Goal: Book appointment/travel/reservation

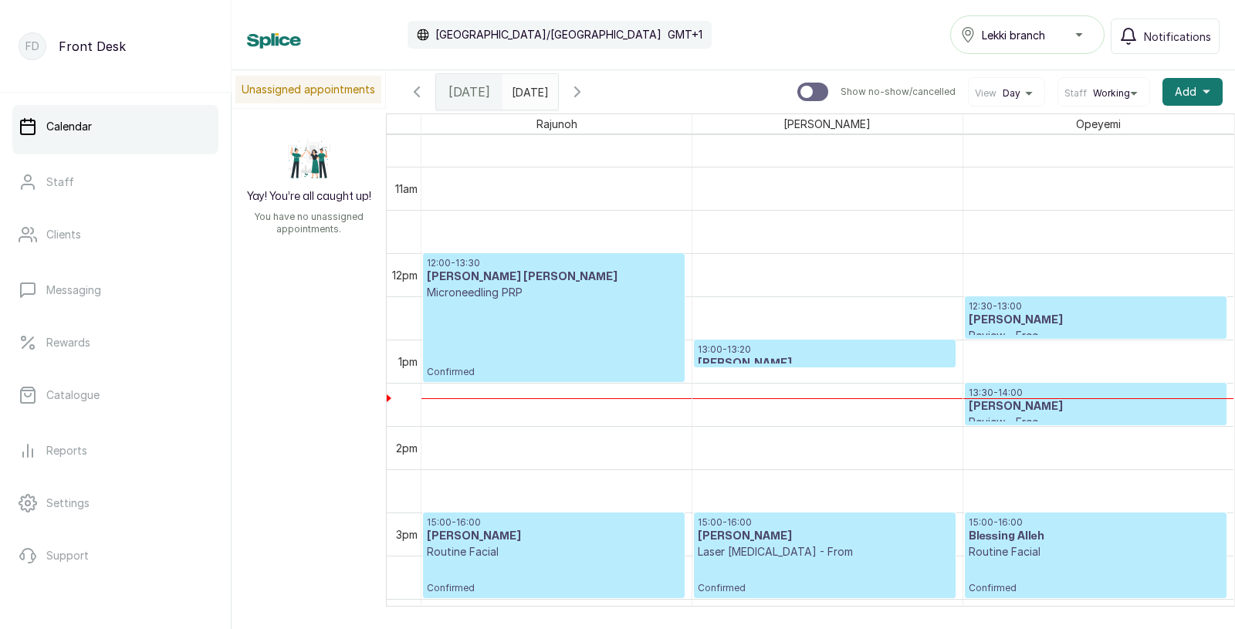
scroll to position [921, 0]
click at [533, 326] on div "12:00 - 13:30 [PERSON_NAME] [PERSON_NAME] Microneedling PRP Confirmed" at bounding box center [554, 316] width 254 height 121
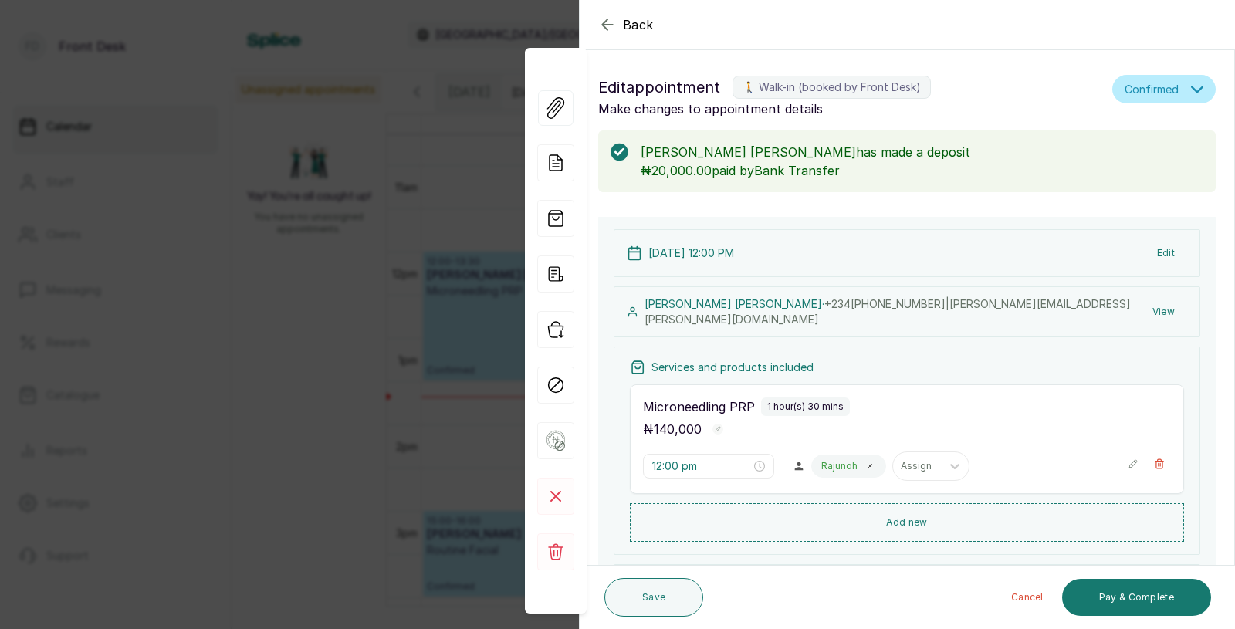
click at [689, 398] on p "Microneedling PRP" at bounding box center [699, 407] width 112 height 19
click at [680, 465] on input "12:00 pm" at bounding box center [701, 466] width 99 height 17
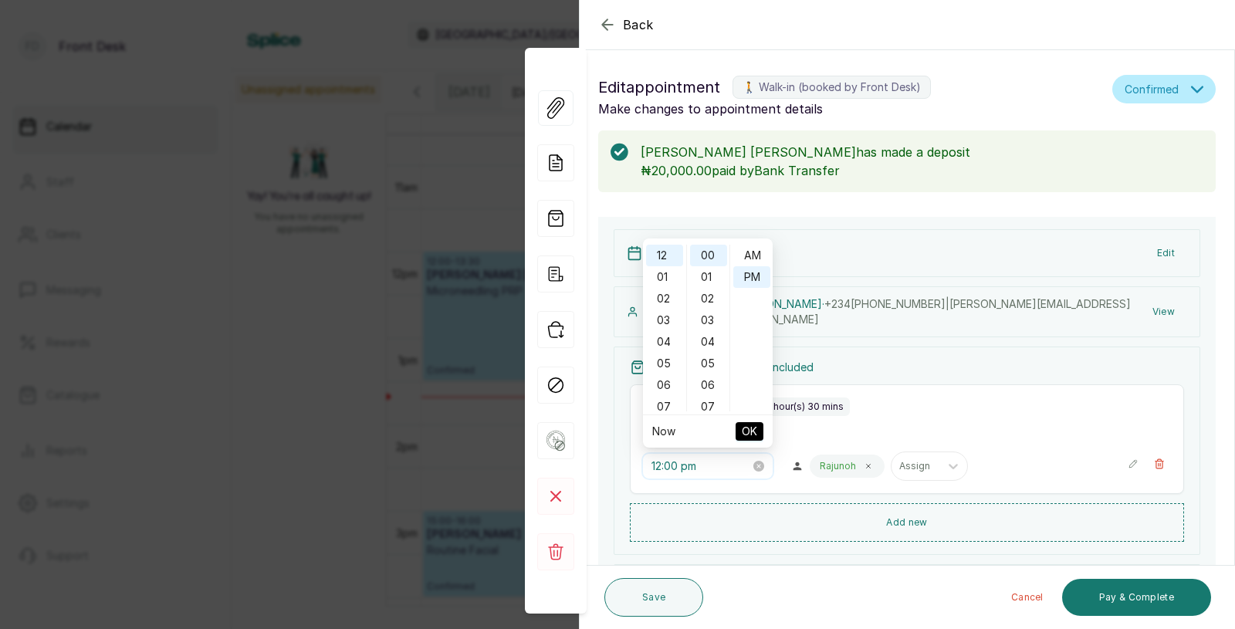
scroll to position [19, 0]
click at [664, 295] on div "02" at bounding box center [664, 299] width 37 height 22
type input "2:00 pm"
click at [748, 424] on span "OK" at bounding box center [749, 431] width 15 height 29
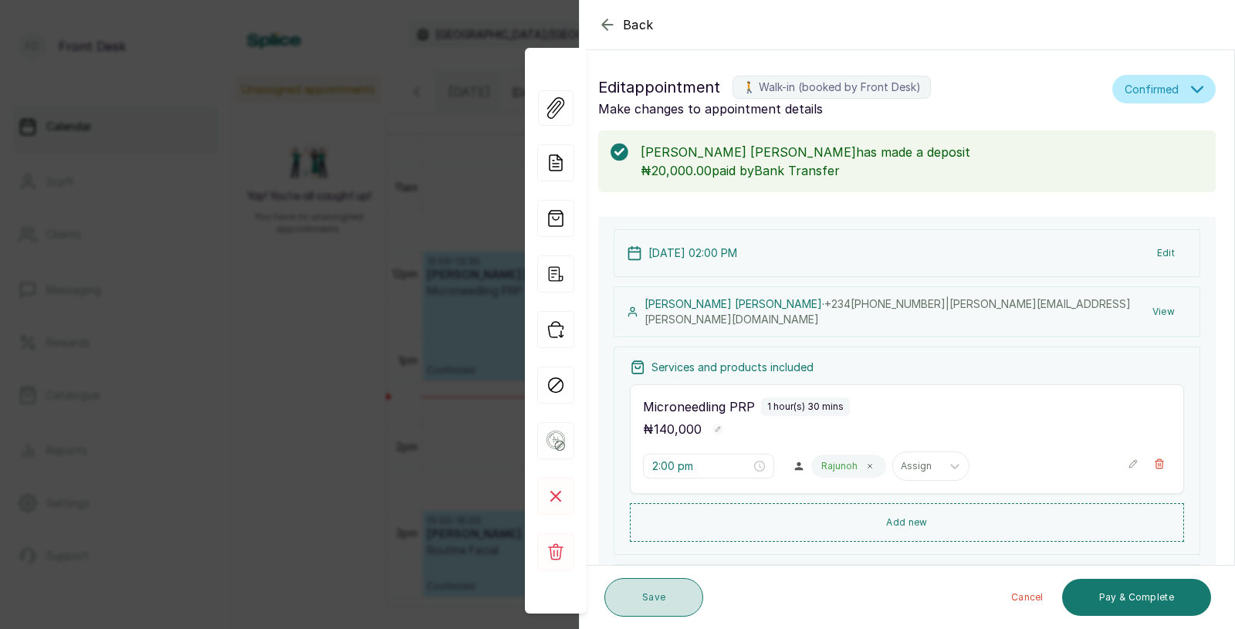
click at [655, 594] on button "Save" at bounding box center [653, 597] width 99 height 39
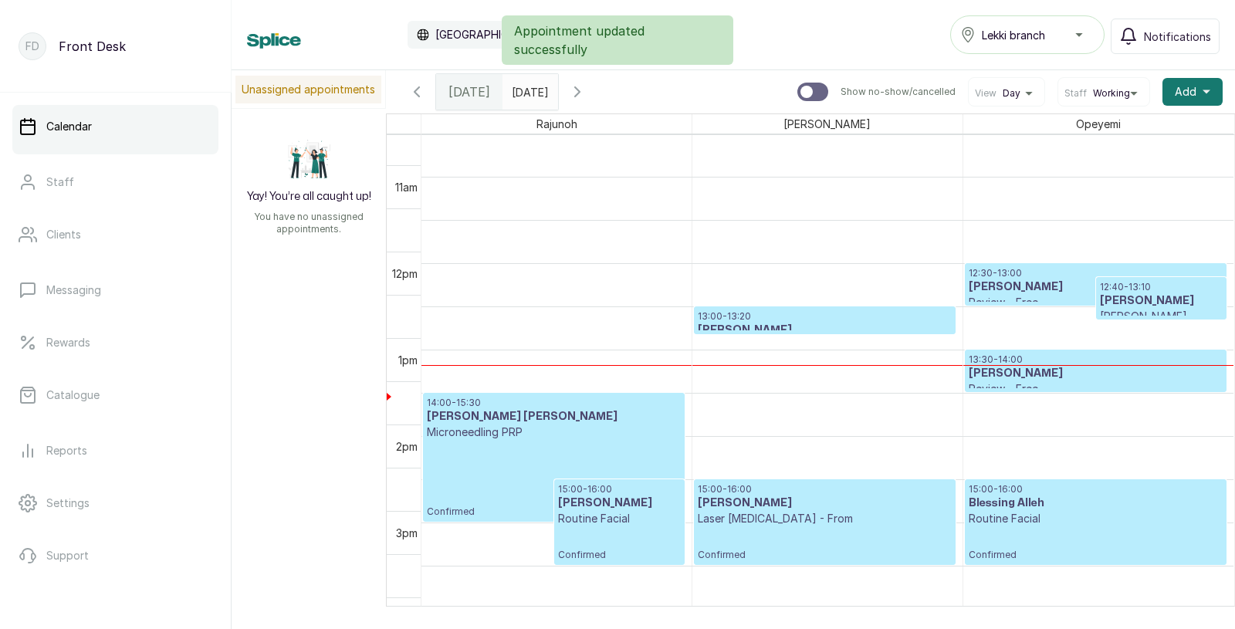
scroll to position [953, 0]
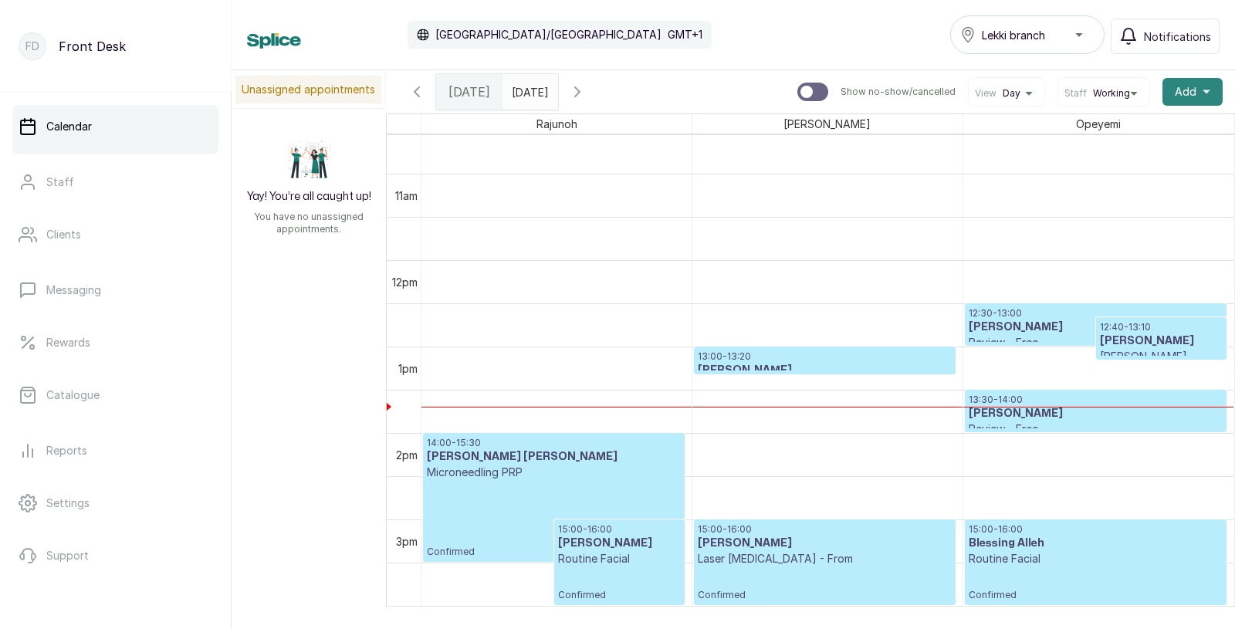
click at [1193, 88] on span "Add" at bounding box center [1186, 91] width 22 height 15
click at [1112, 131] on span "Add Appointment" at bounding box center [1136, 133] width 148 height 19
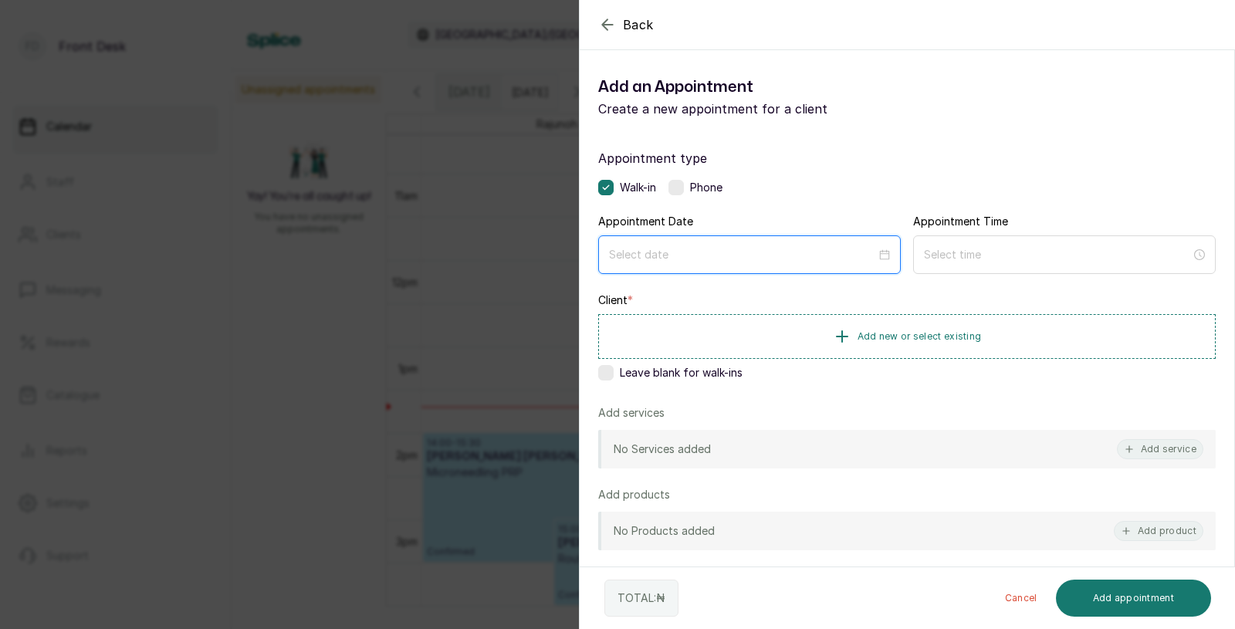
click at [695, 256] on input at bounding box center [742, 254] width 267 height 17
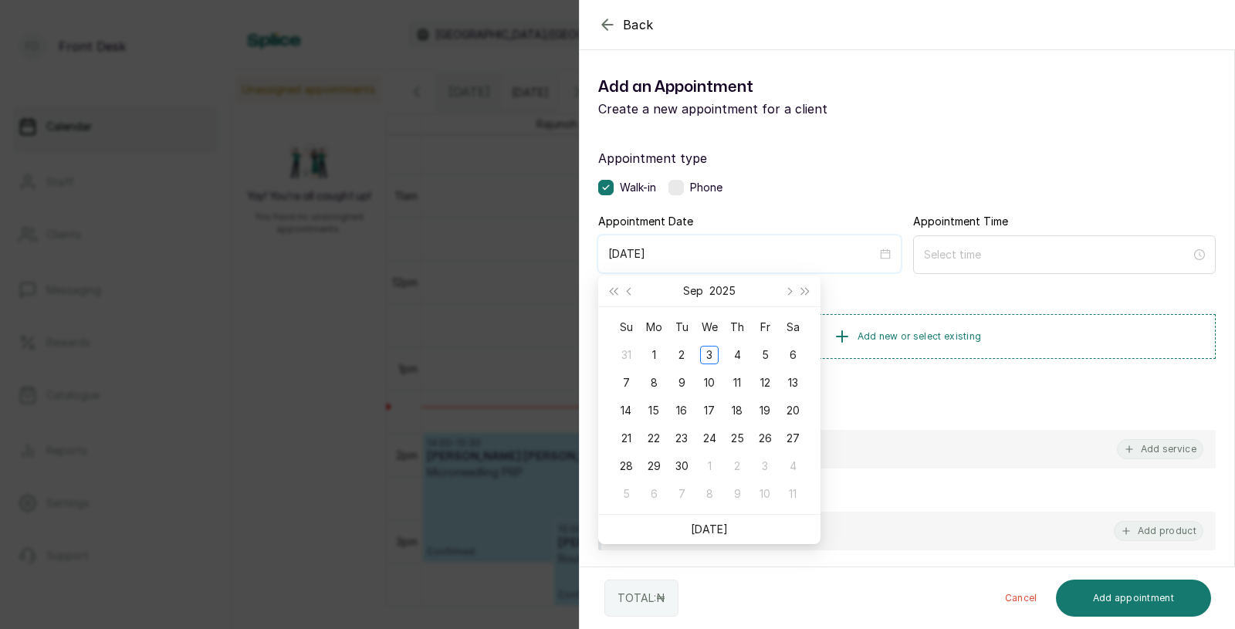
type input "[DATE]"
click at [712, 528] on link "[DATE]" at bounding box center [709, 529] width 37 height 13
type input "[DATE]"
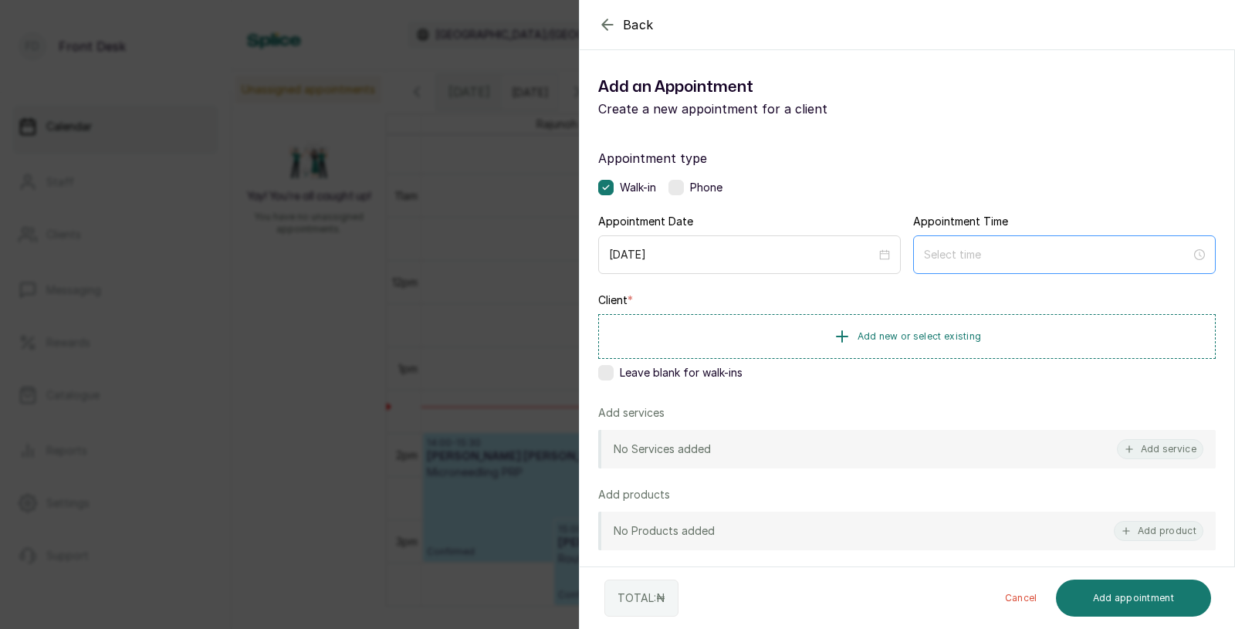
click at [997, 265] on div at bounding box center [1064, 254] width 303 height 39
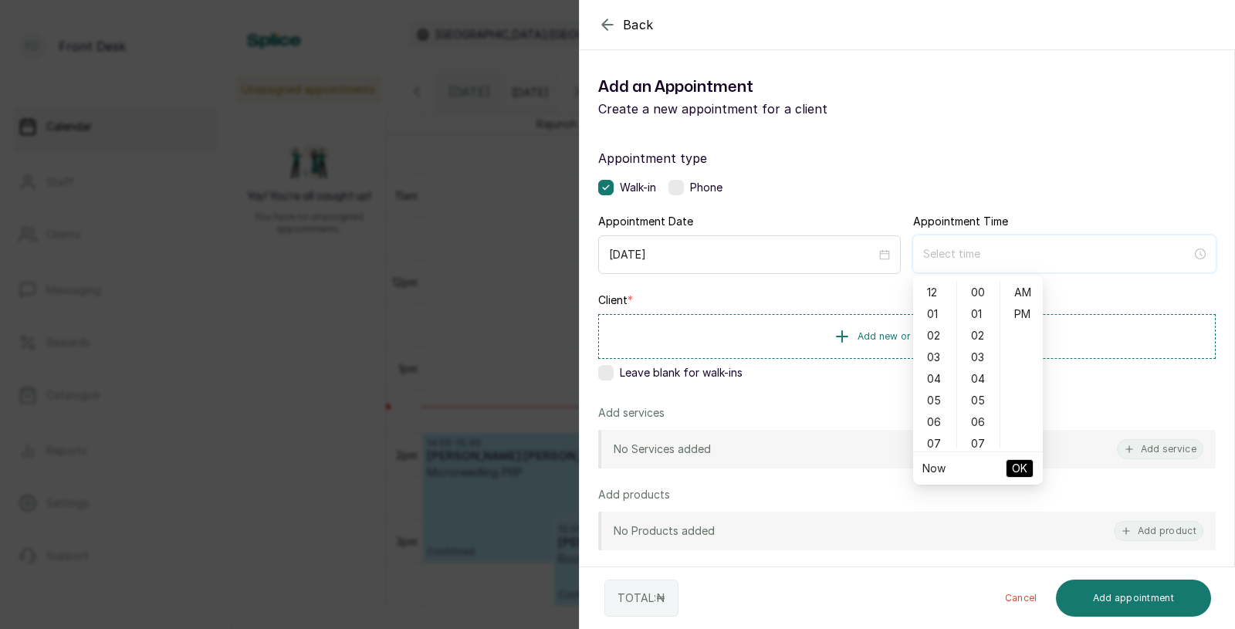
type input "12:00 am"
click at [935, 286] on div "12" at bounding box center [934, 293] width 37 height 22
type input "12:00 pm"
click at [1020, 311] on div "PM" at bounding box center [1022, 314] width 37 height 22
click at [1017, 467] on span "OK" at bounding box center [1019, 468] width 15 height 29
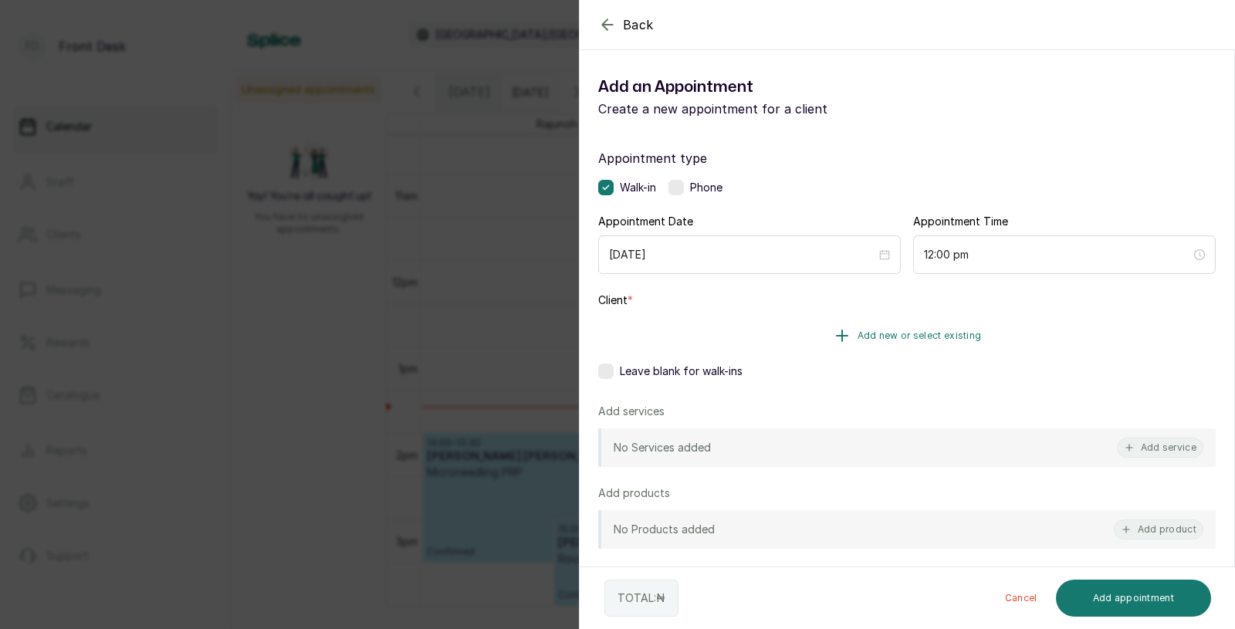
click at [919, 333] on span "Add new or select existing" at bounding box center [920, 336] width 124 height 12
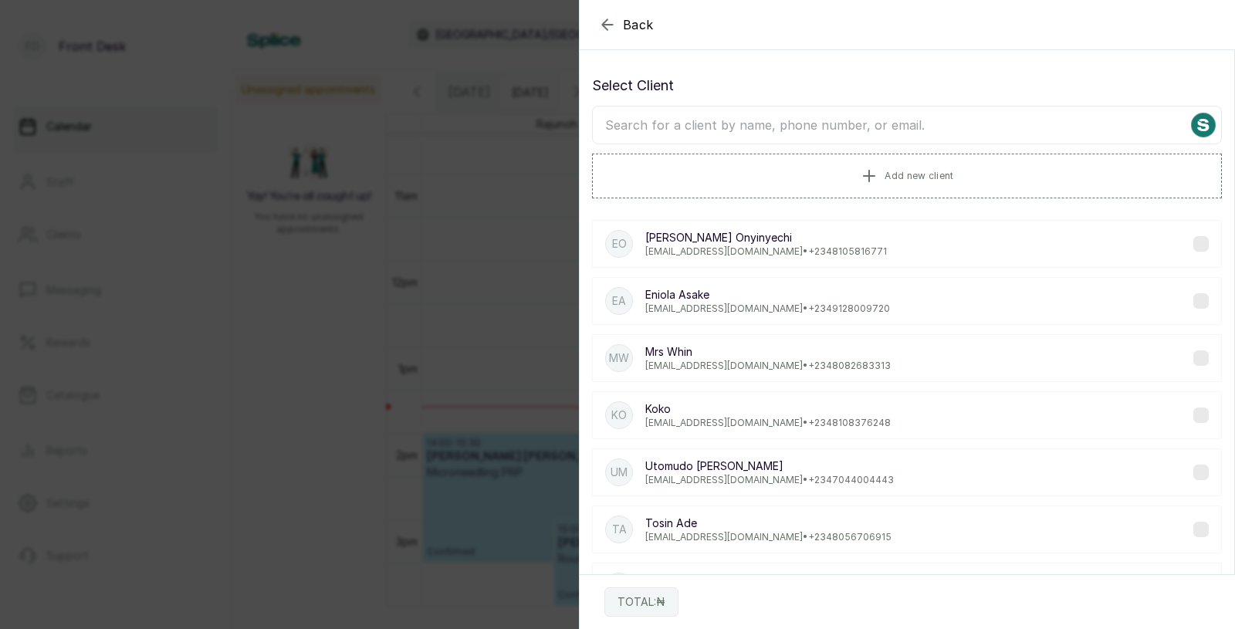
click at [857, 128] on input "text" at bounding box center [907, 125] width 630 height 39
type input "nkem"
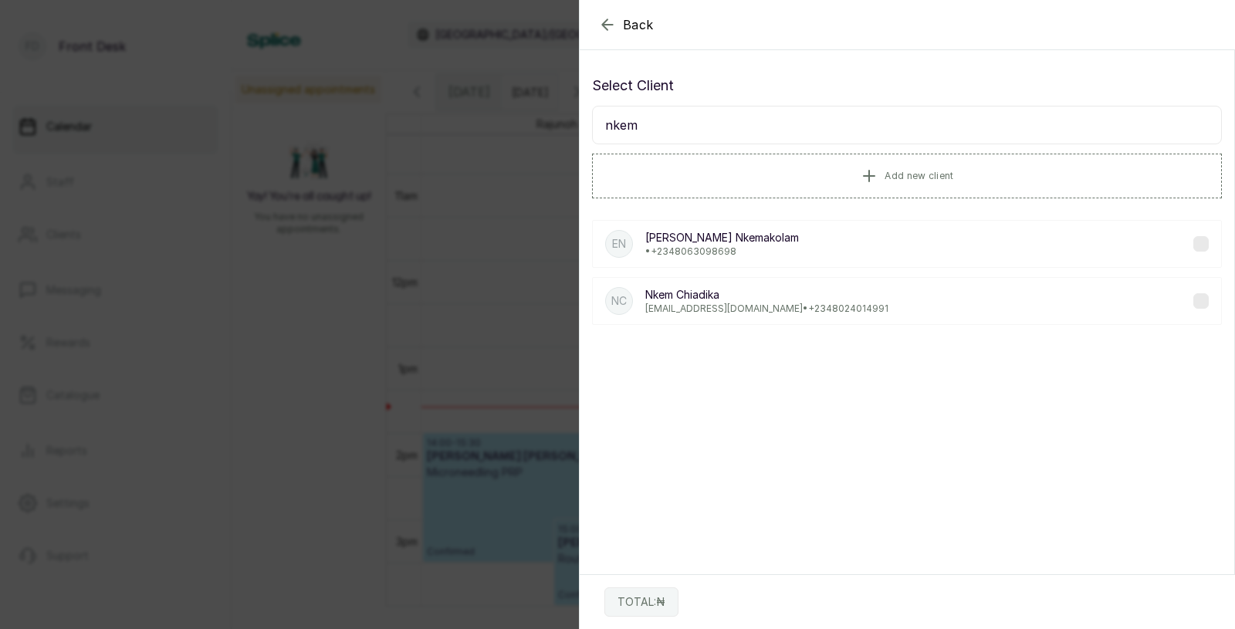
click at [736, 303] on p "[EMAIL_ADDRESS][DOMAIN_NAME] • [PHONE_NUMBER]" at bounding box center [766, 309] width 243 height 12
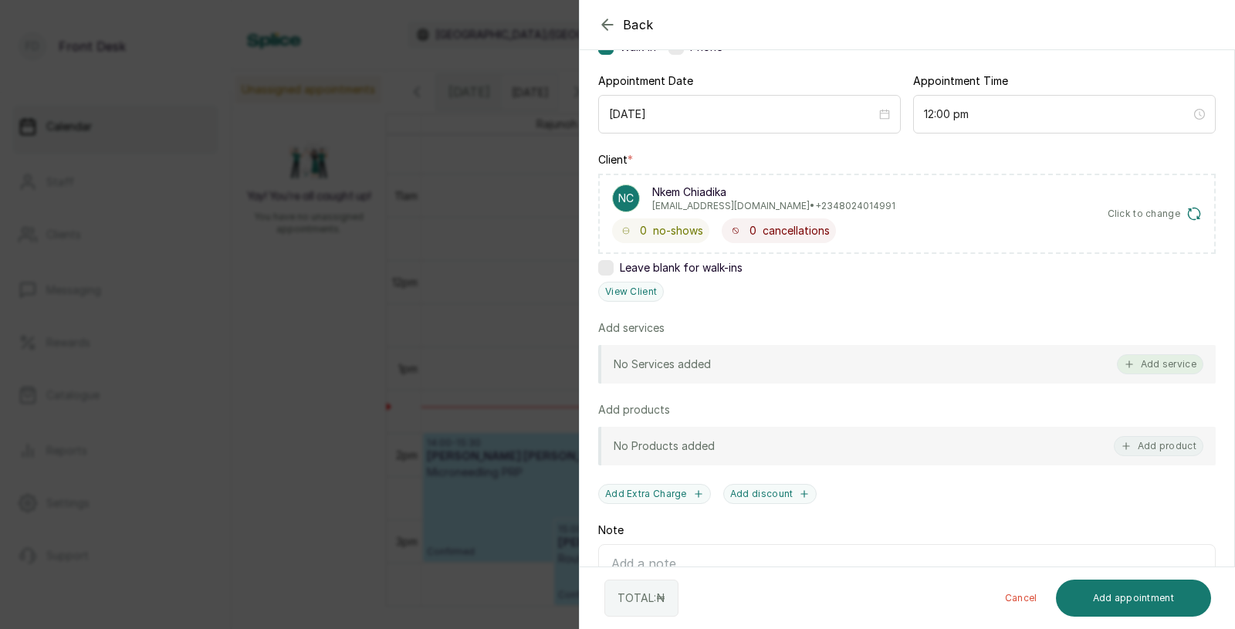
click at [1169, 367] on button "Add service" at bounding box center [1160, 364] width 86 height 20
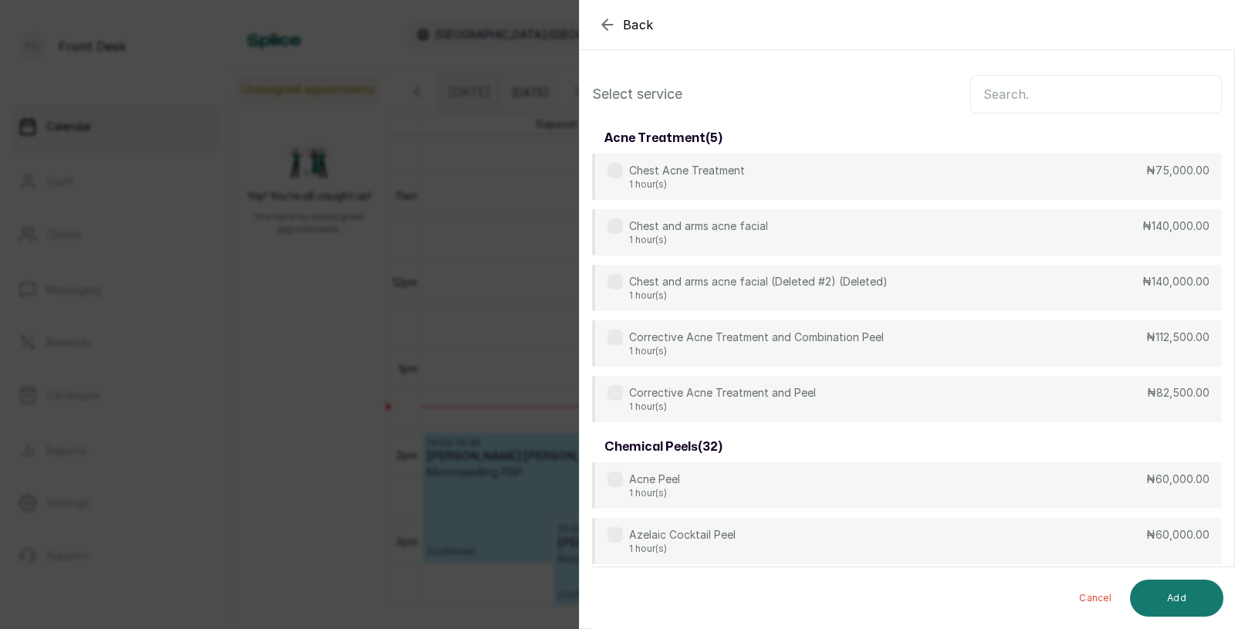
click at [1039, 102] on input "text" at bounding box center [1096, 94] width 252 height 39
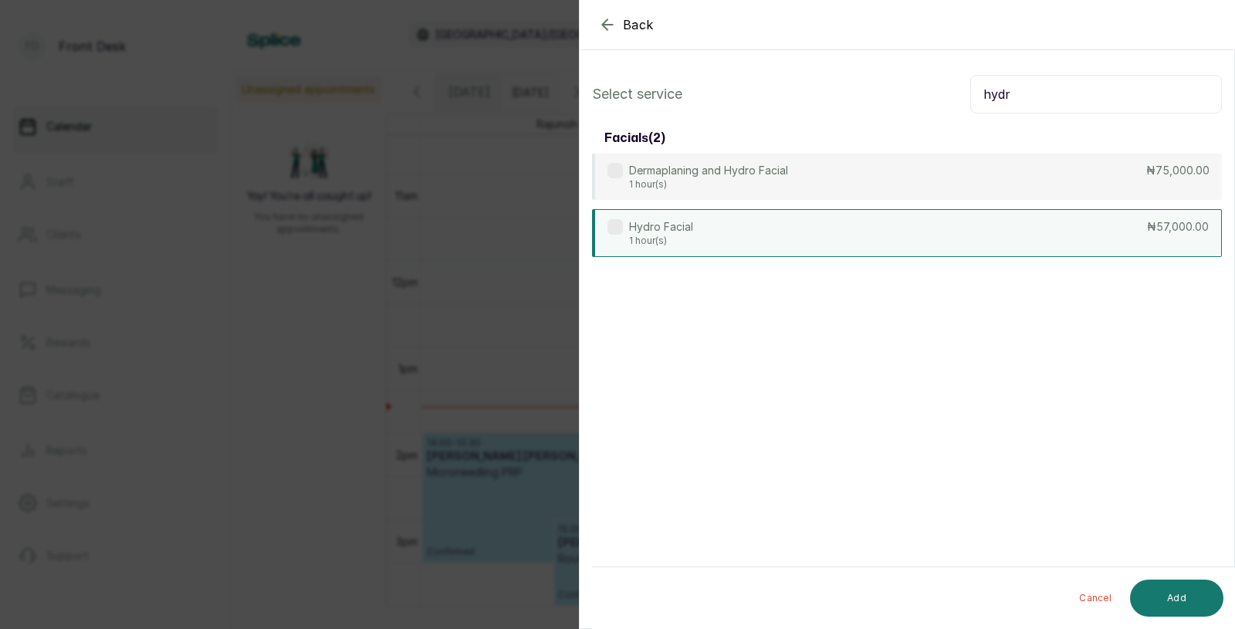
click at [757, 225] on div "Hydro Facial 1 hour(s) ₦57,000.00" at bounding box center [907, 233] width 630 height 48
click at [1050, 90] on input "hydr" at bounding box center [1096, 94] width 252 height 39
type input "h"
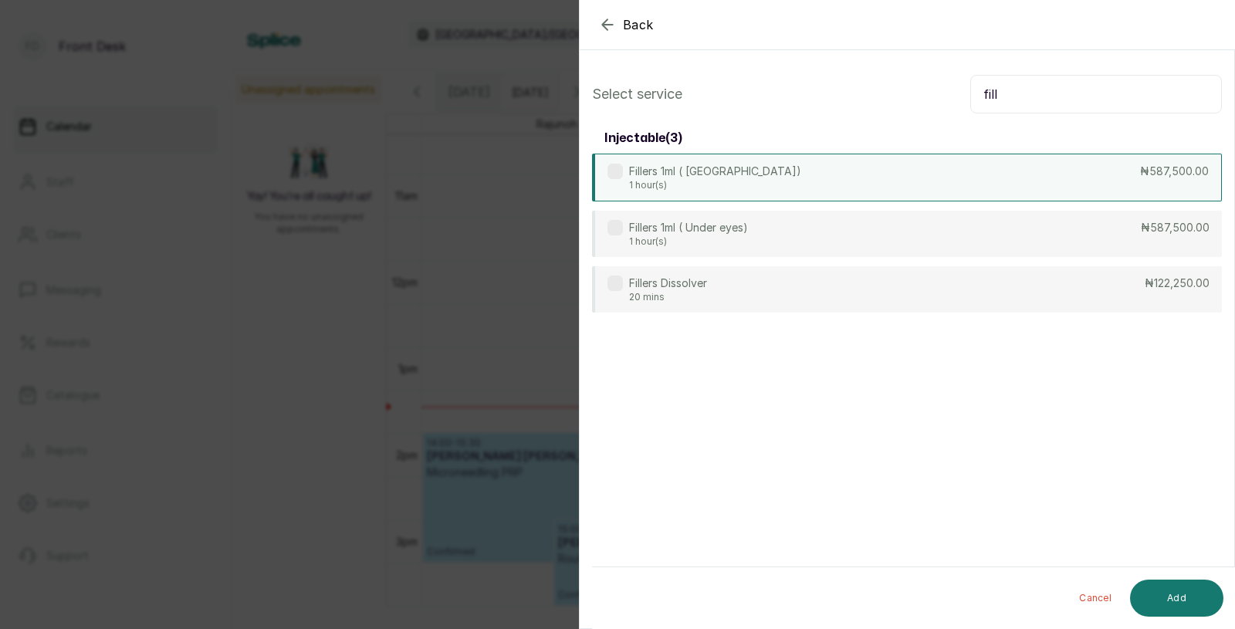
type input "fill"
click at [779, 185] on div "Fillers 1ml ( [GEOGRAPHIC_DATA]) 1 hour(s) ₦587,500.00" at bounding box center [907, 178] width 630 height 48
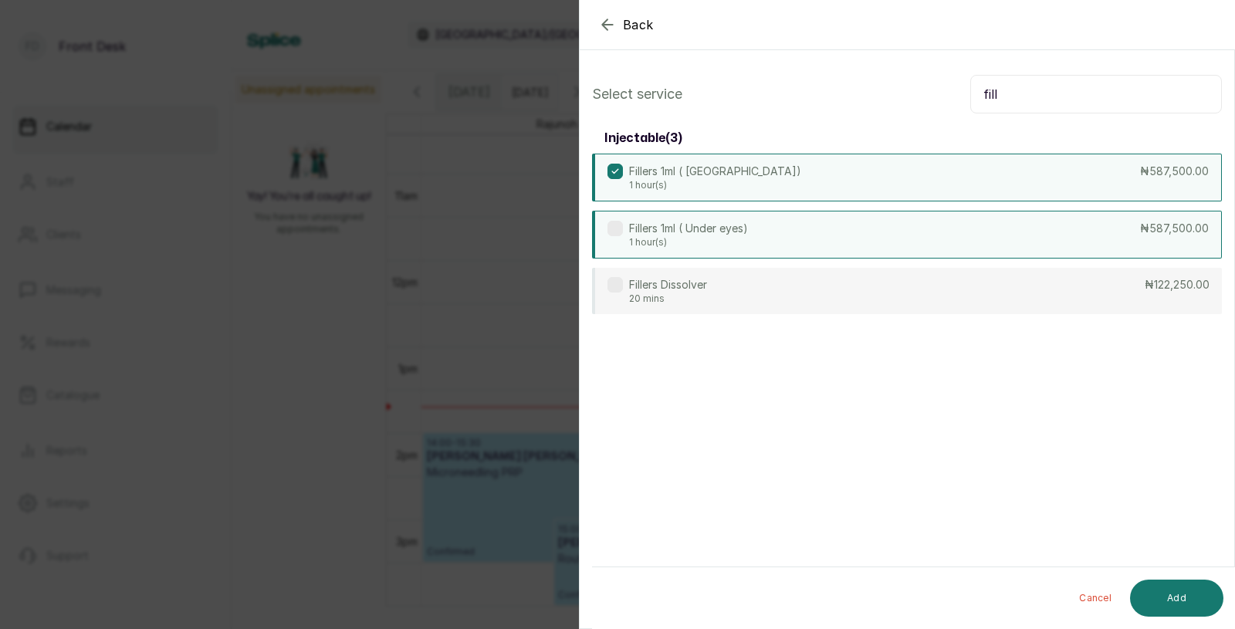
click at [765, 228] on div "Fillers 1ml ( Under eyes) 1 hour(s) ₦587,500.00" at bounding box center [907, 235] width 630 height 48
click at [1185, 592] on button "Add" at bounding box center [1176, 598] width 93 height 37
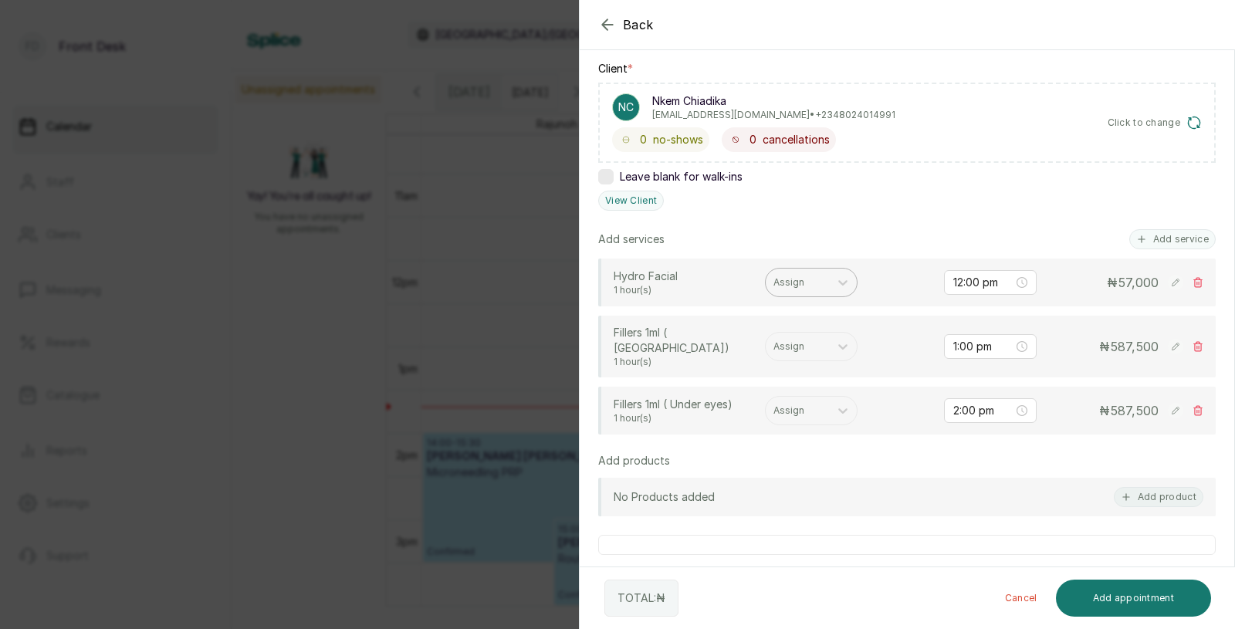
click at [797, 282] on div at bounding box center [797, 283] width 48 height 14
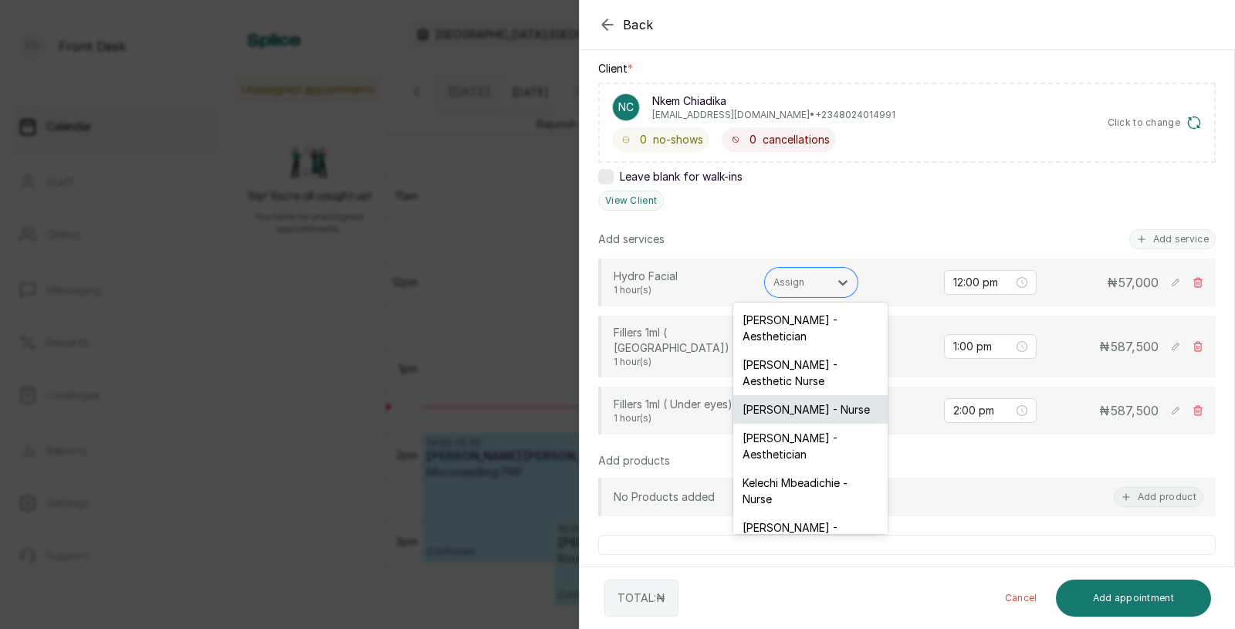
click at [795, 395] on div "[PERSON_NAME] - Nurse" at bounding box center [810, 409] width 154 height 29
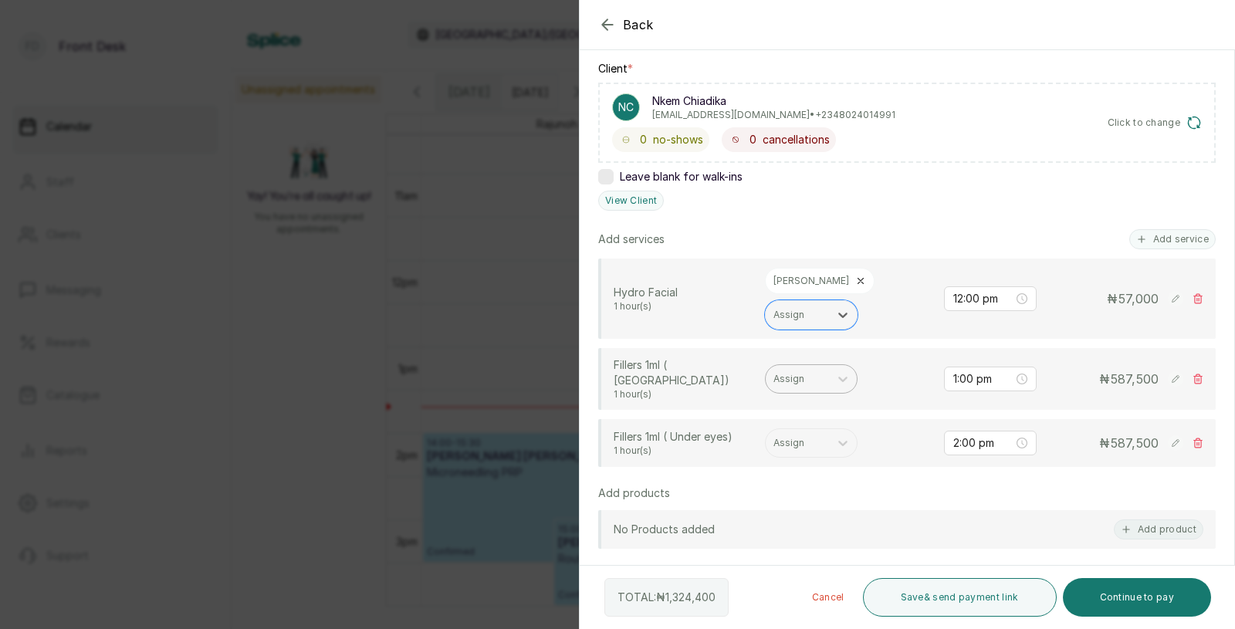
click at [807, 372] on div at bounding box center [797, 379] width 48 height 14
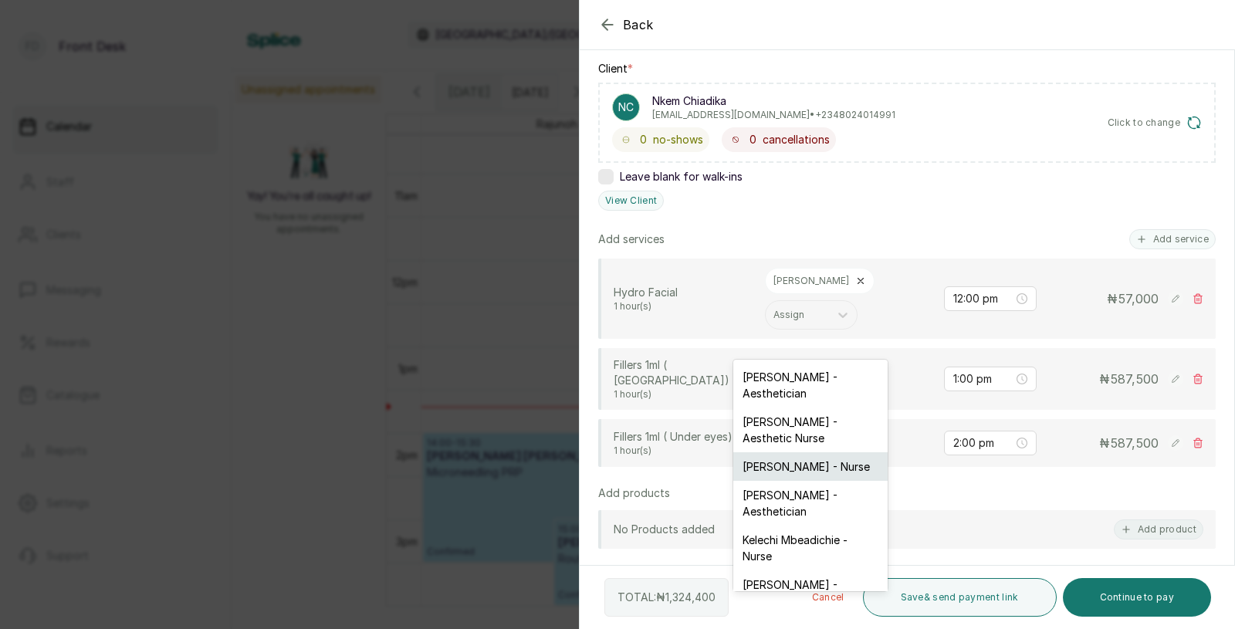
click at [796, 452] on div "[PERSON_NAME] - Nurse" at bounding box center [810, 466] width 154 height 29
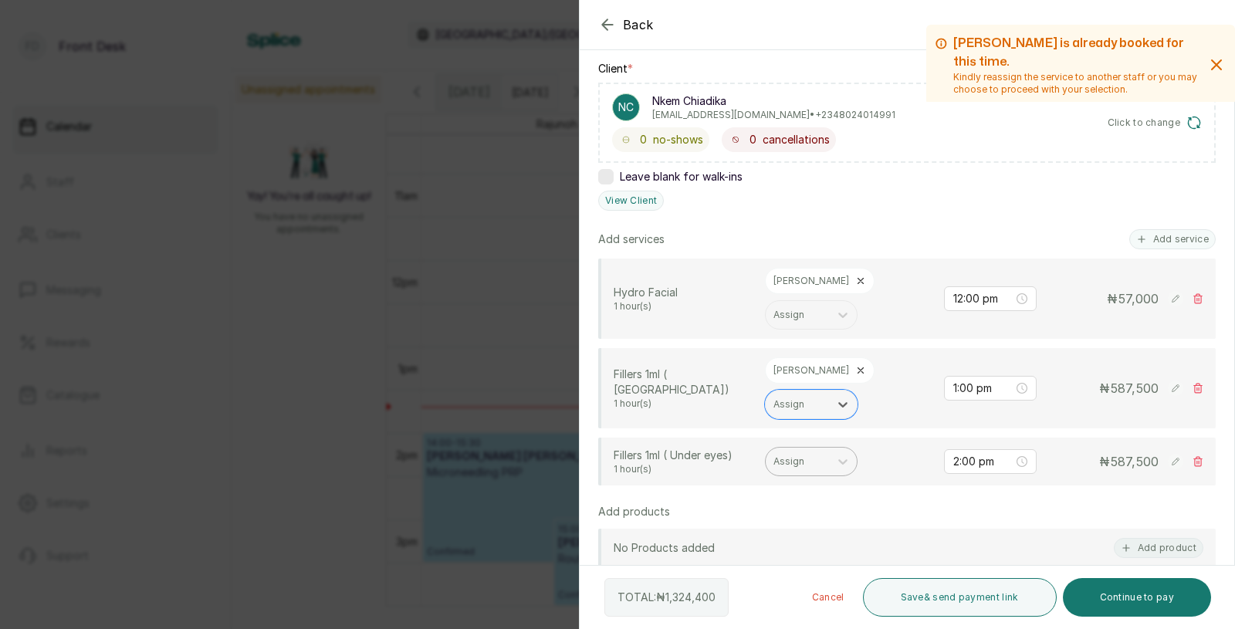
click at [802, 455] on div at bounding box center [797, 462] width 48 height 14
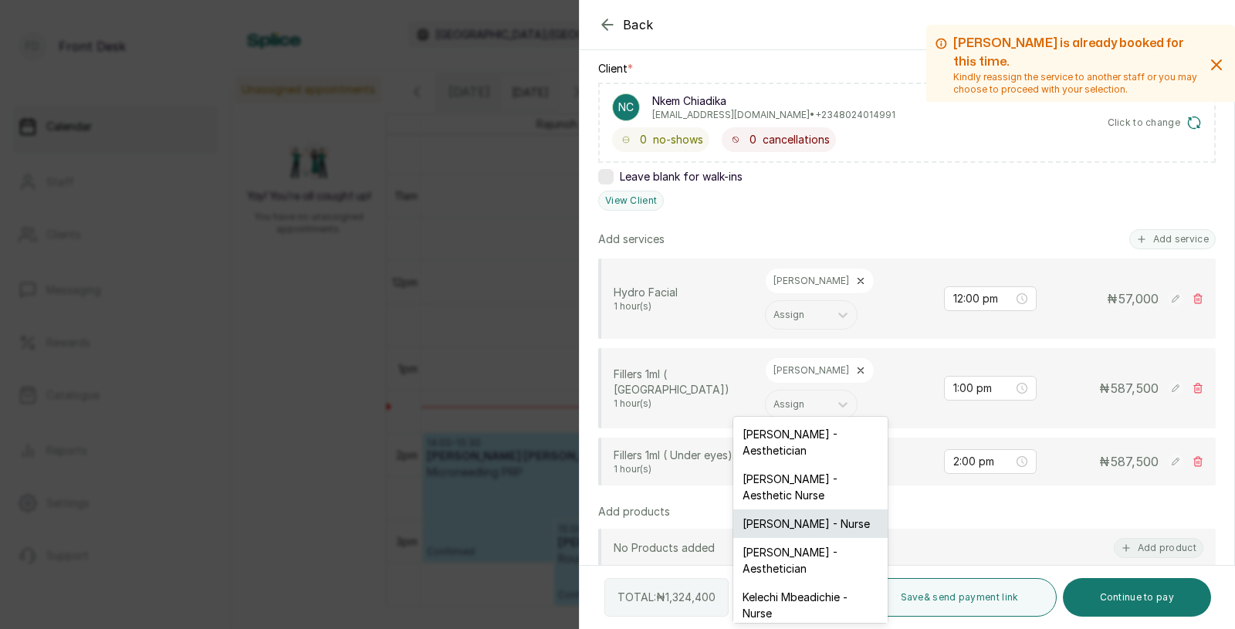
click at [797, 509] on div "[PERSON_NAME] - Nurse" at bounding box center [810, 523] width 154 height 29
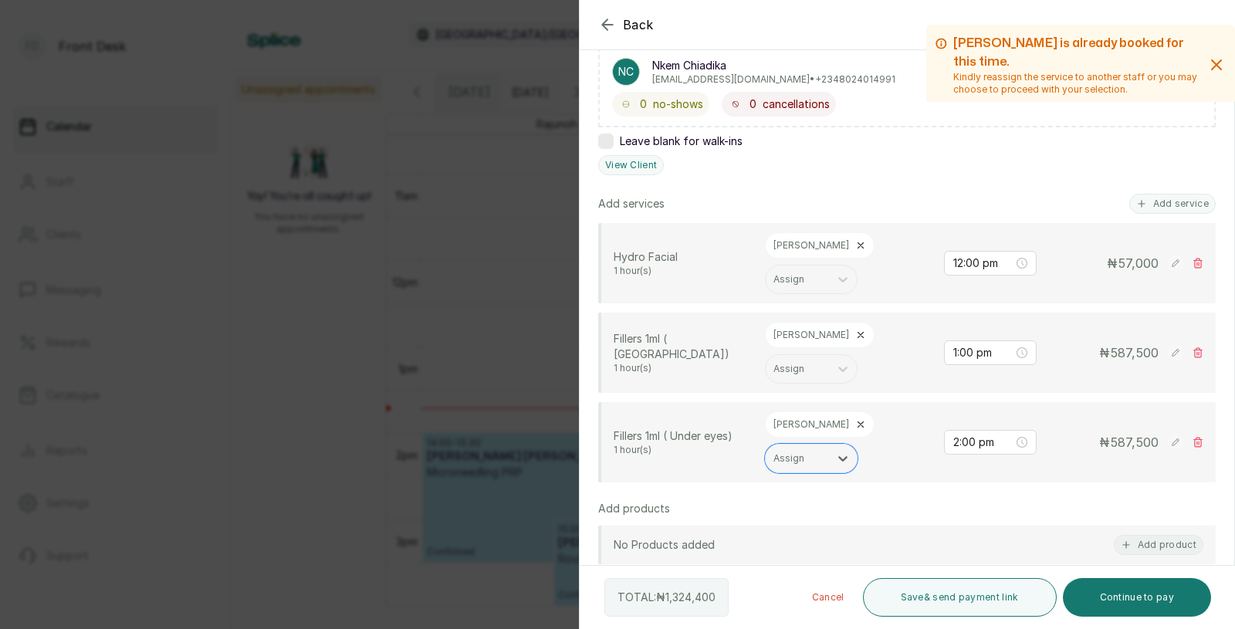
scroll to position [259, 0]
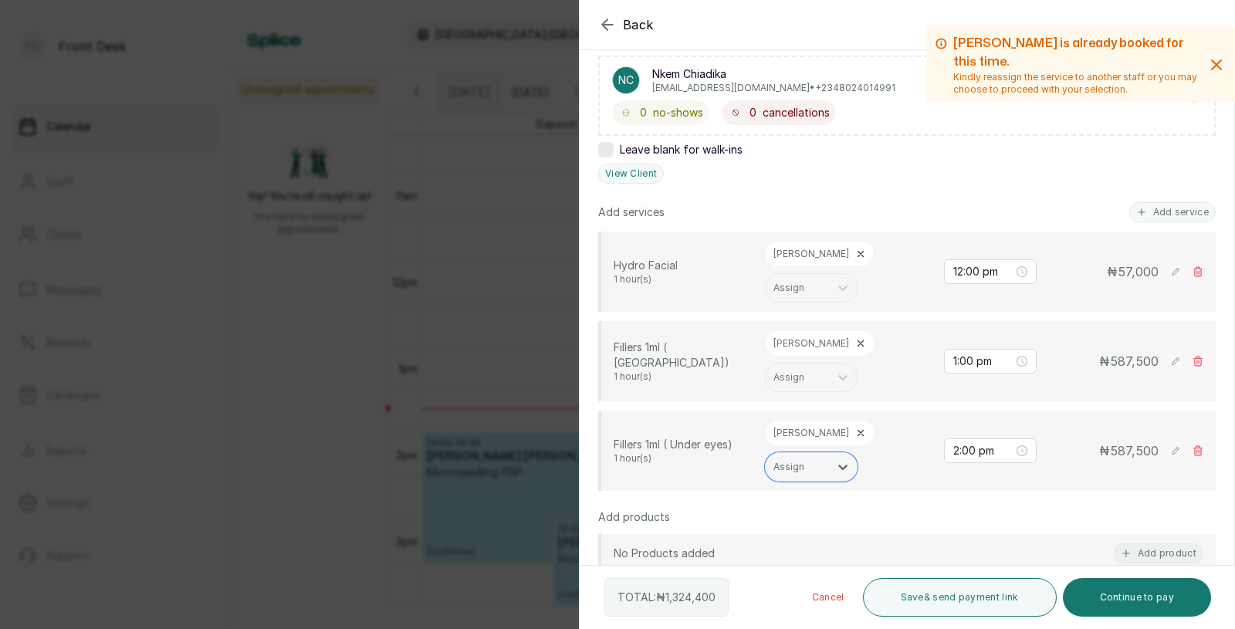
click at [1173, 354] on rect at bounding box center [1175, 361] width 15 height 15
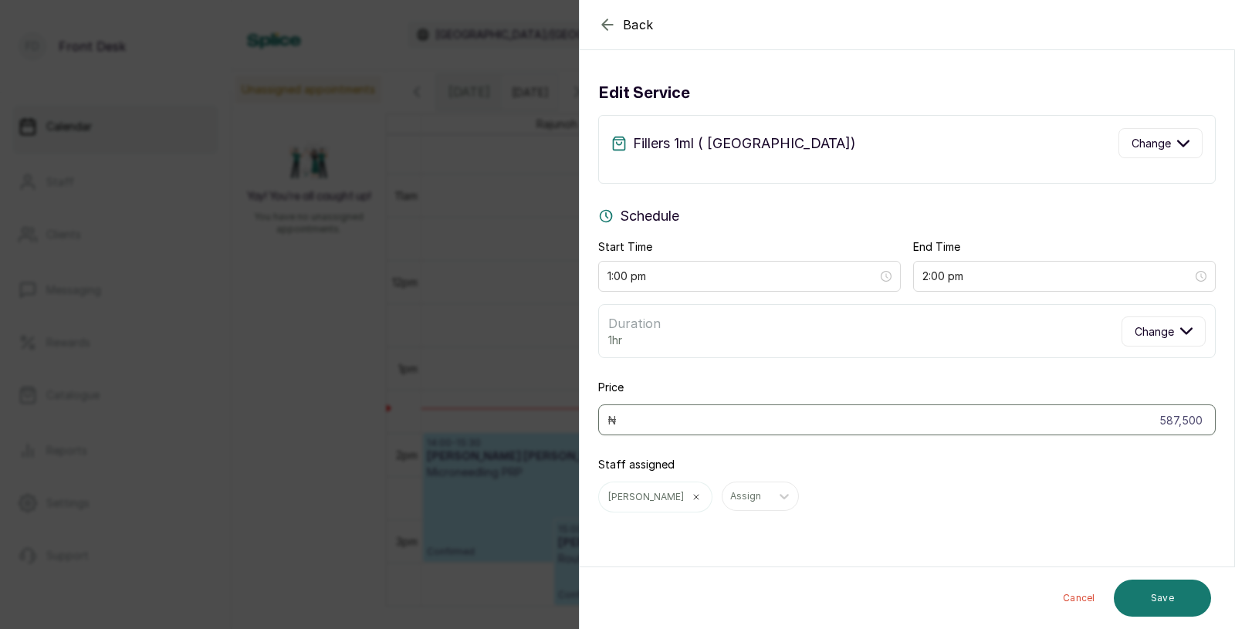
scroll to position [0, 0]
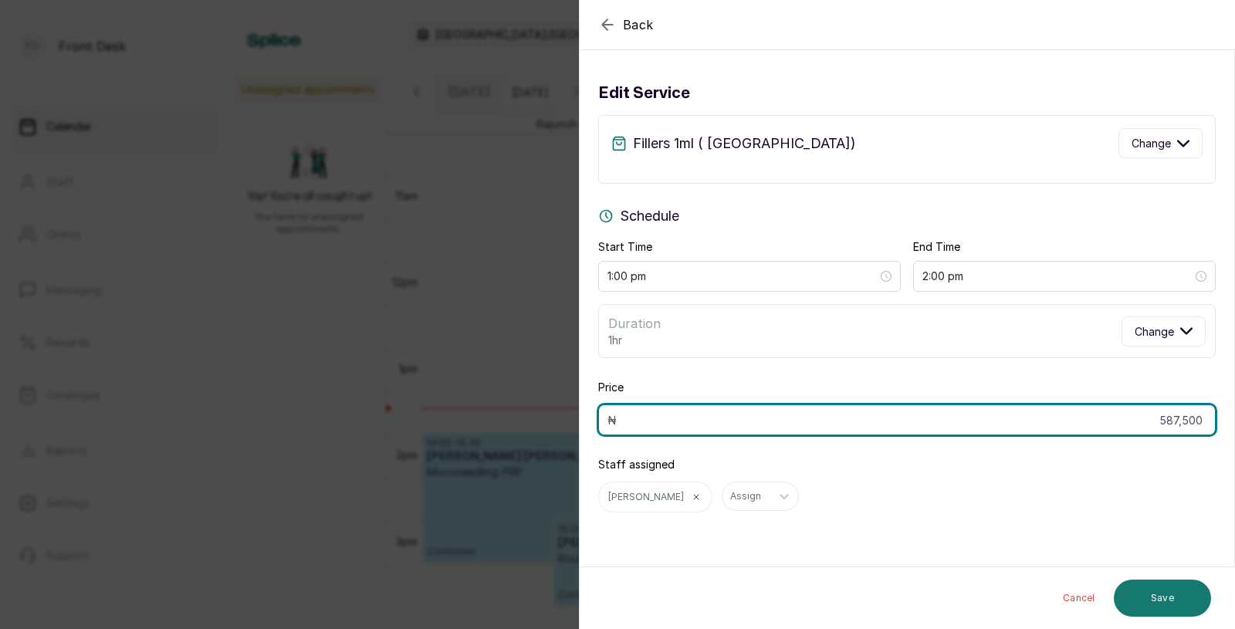
click at [1207, 421] on input "587,500" at bounding box center [907, 419] width 618 height 31
click at [1205, 422] on input "587,500" at bounding box center [907, 419] width 618 height 31
type input "5"
type input "1,175,000"
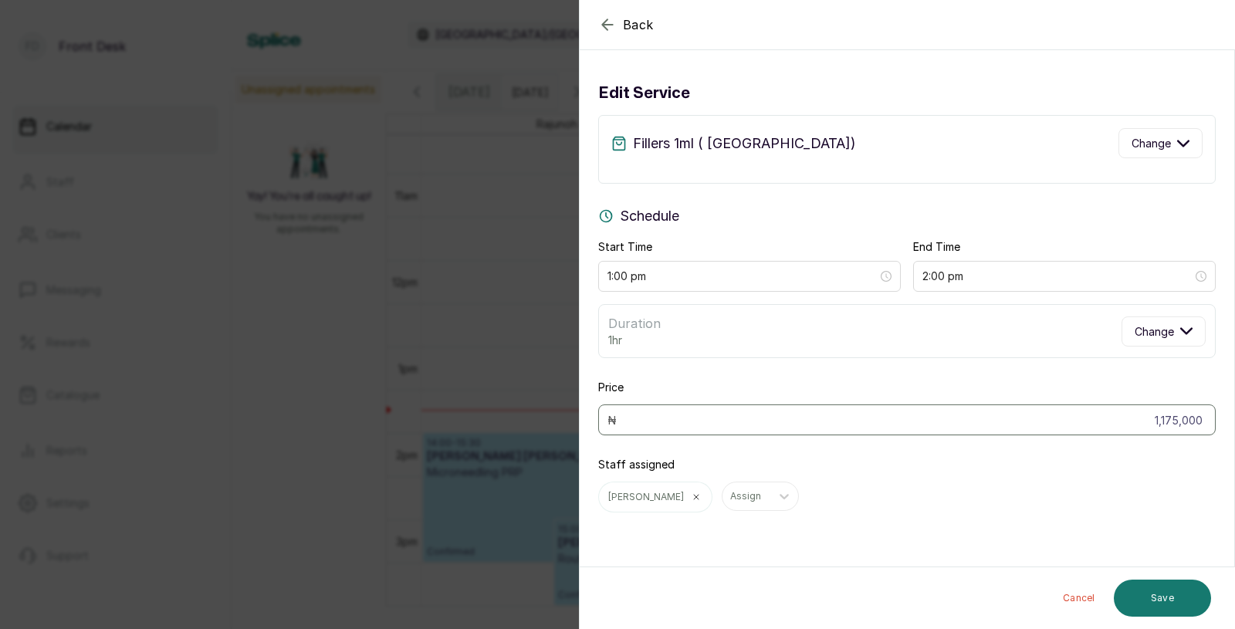
click at [1102, 462] on div "Staff assigned [PERSON_NAME] Assign" at bounding box center [907, 485] width 618 height 56
click at [1164, 599] on button "Save" at bounding box center [1162, 598] width 97 height 37
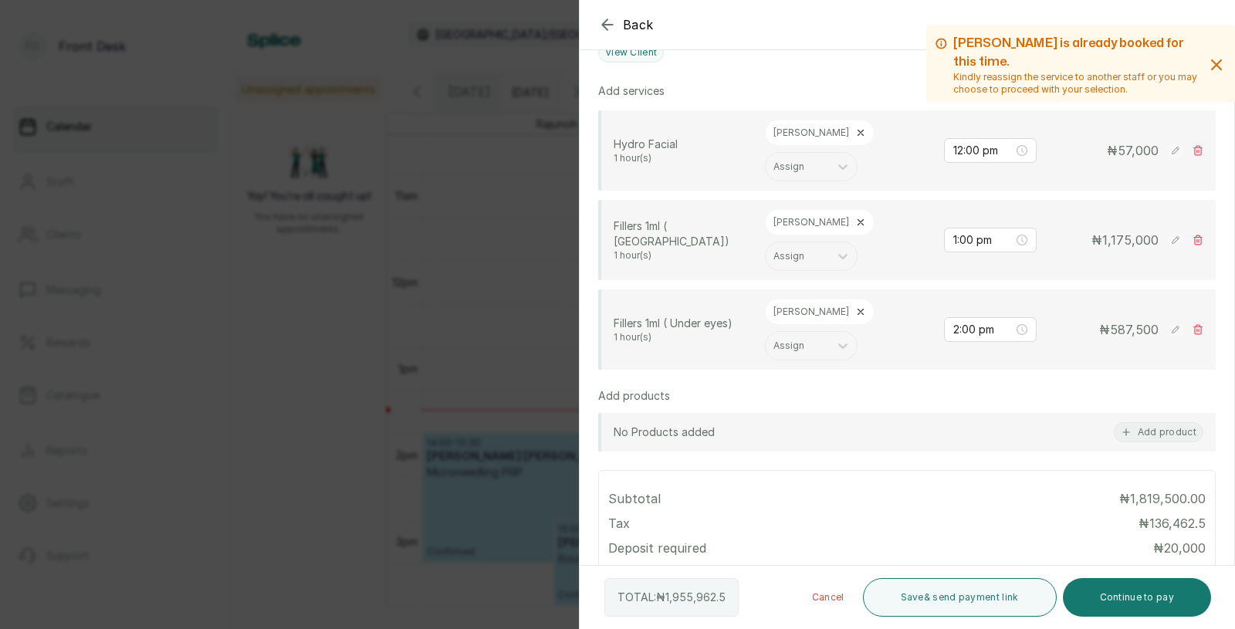
scroll to position [384, 0]
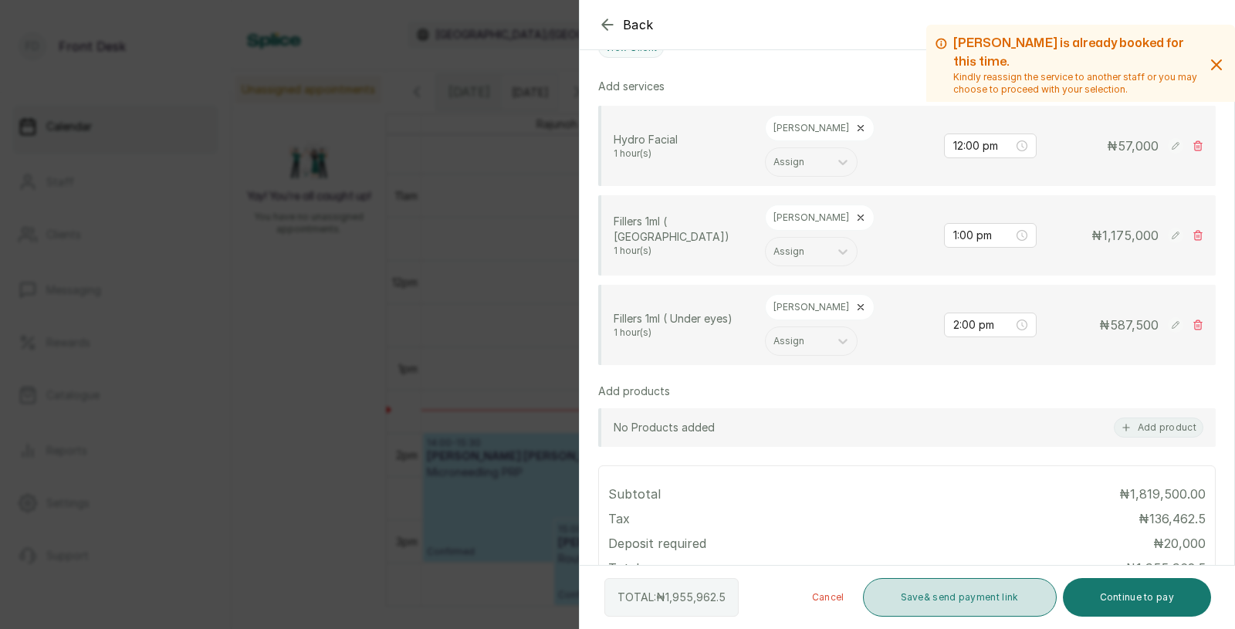
click at [977, 607] on button "Save & send payment link" at bounding box center [960, 597] width 194 height 39
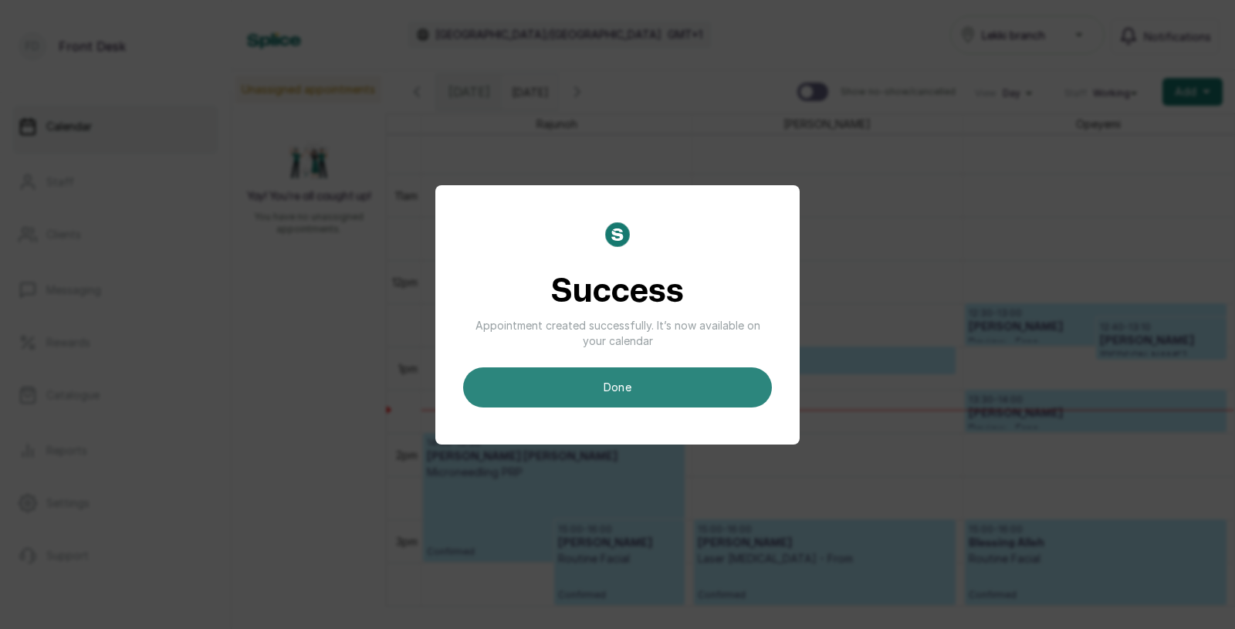
click at [605, 394] on button "done" at bounding box center [617, 387] width 309 height 40
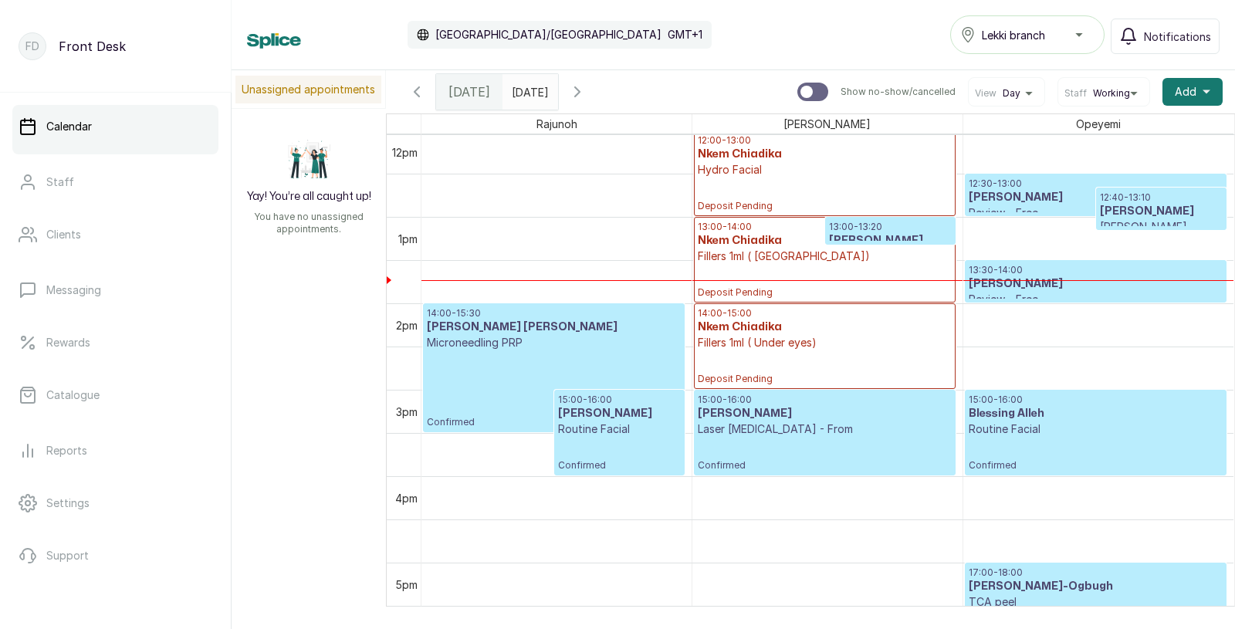
scroll to position [1045, 0]
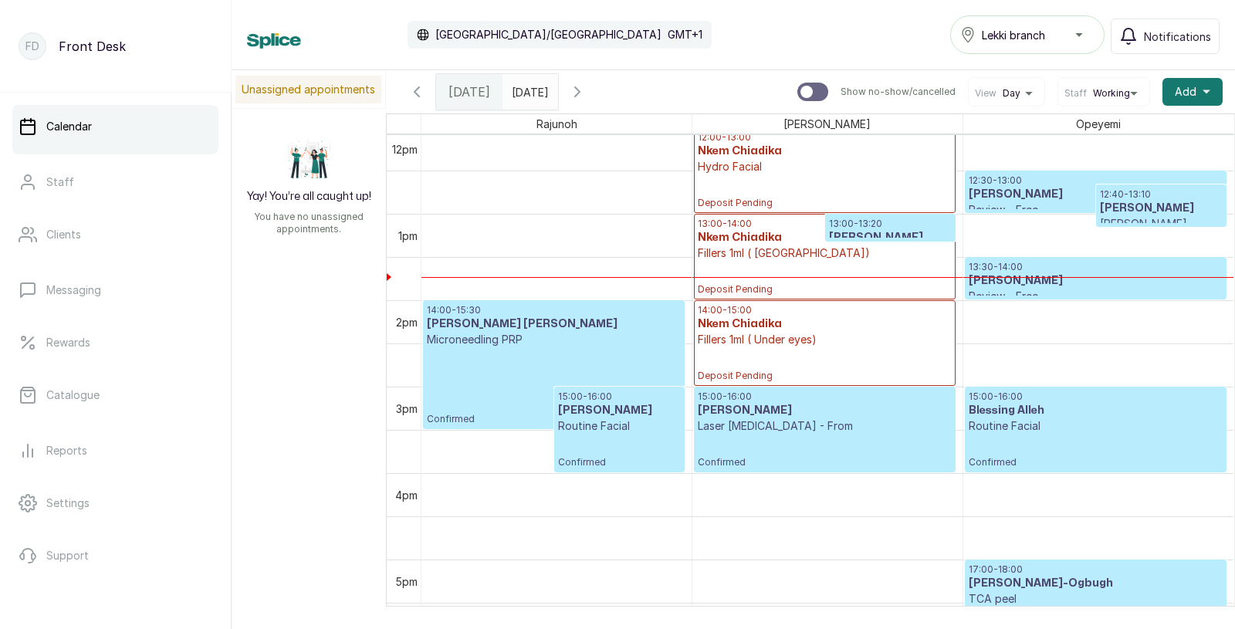
click at [882, 231] on h3 "[PERSON_NAME]" at bounding box center [890, 237] width 123 height 15
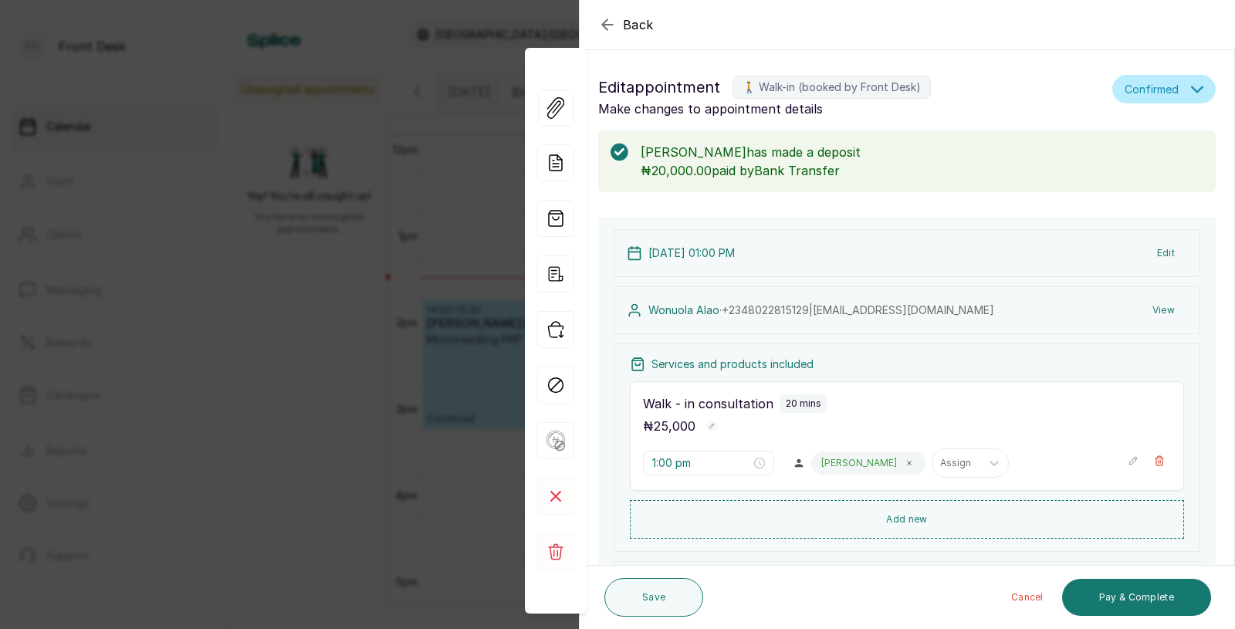
click at [400, 289] on div "Back Appointment Details Edit appointment 🚶 Walk-in (booked by Front Desk) Make…" at bounding box center [617, 314] width 1235 height 629
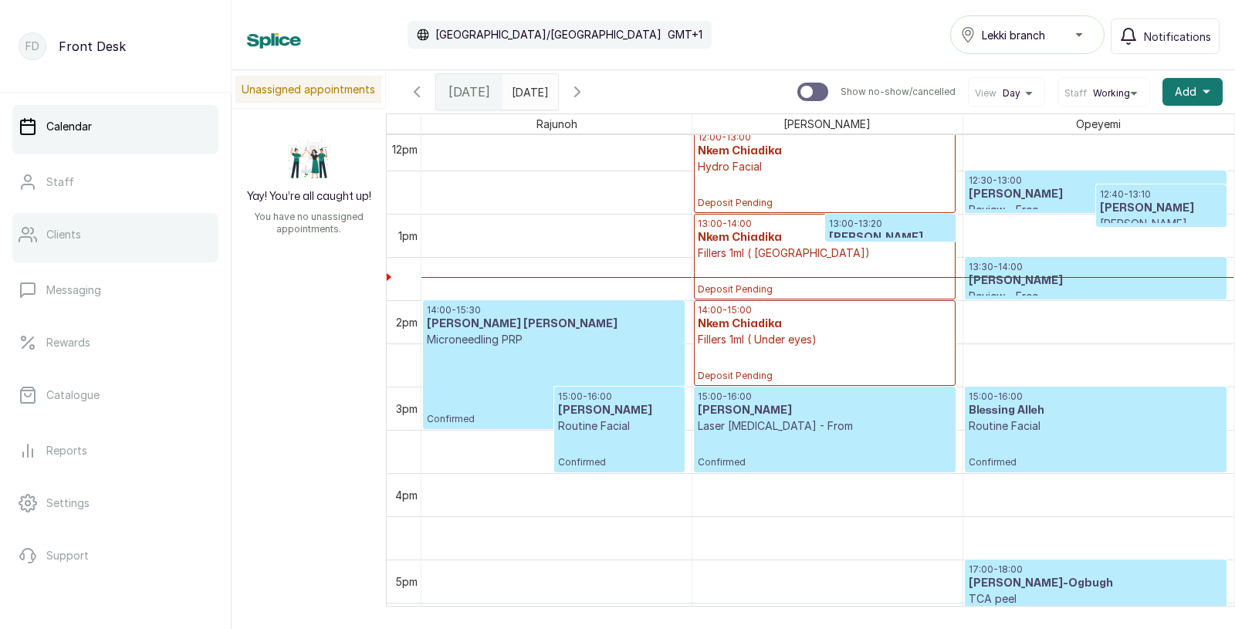
click at [76, 230] on p "Clients" at bounding box center [63, 234] width 35 height 15
